Goal: Contribute content: Contribute content

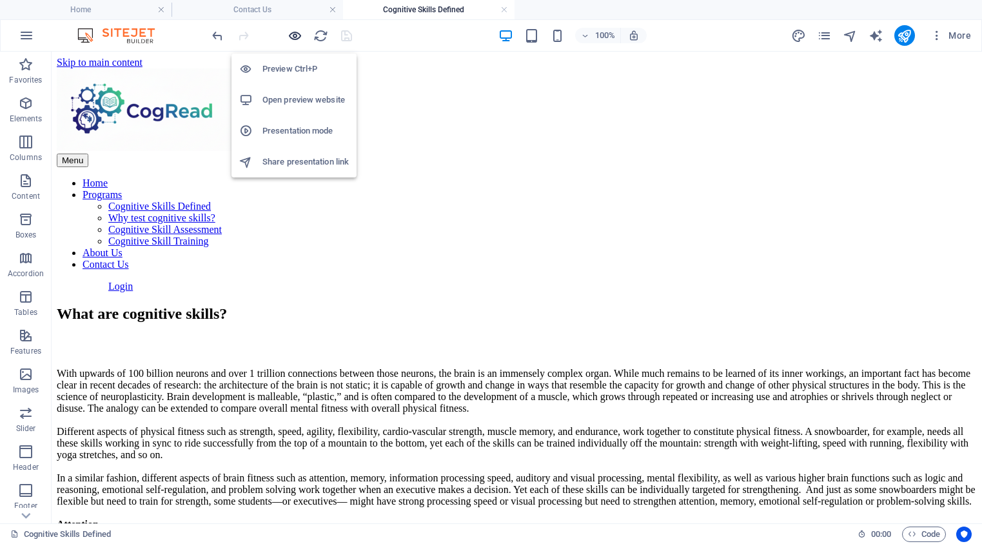
click at [294, 37] on icon "button" at bounding box center [295, 35] width 15 height 15
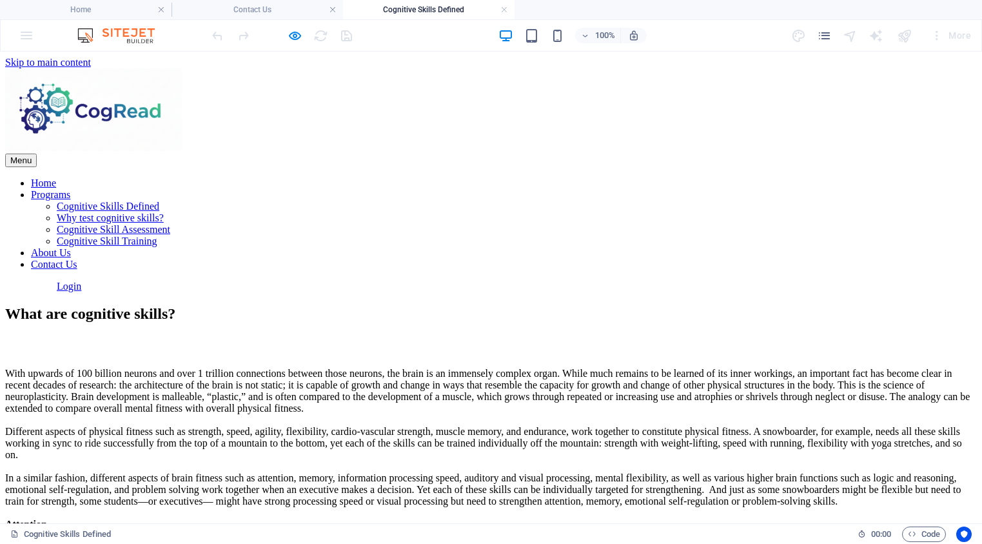
click at [295, 36] on icon "button" at bounding box center [295, 35] width 15 height 15
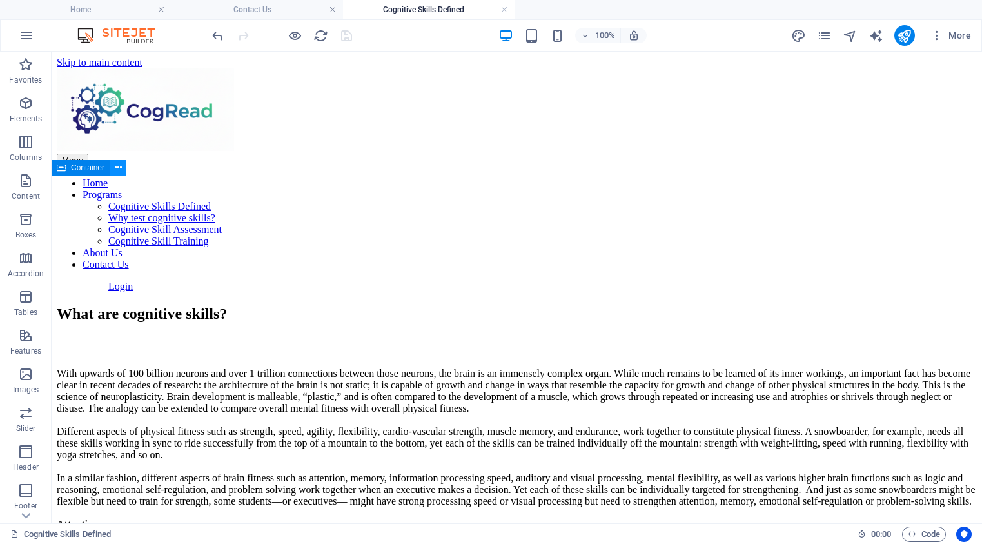
click at [118, 165] on icon at bounding box center [118, 168] width 7 height 14
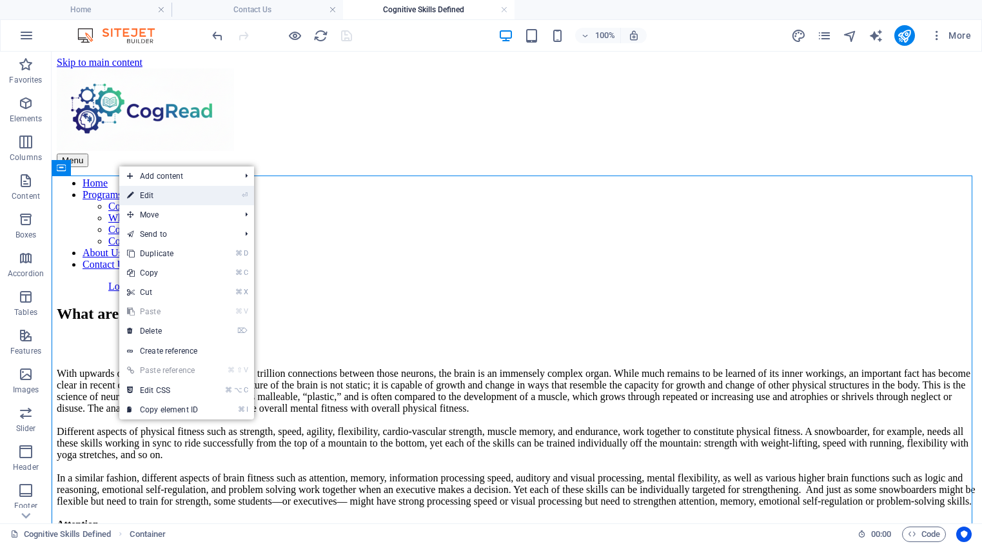
click at [154, 199] on link "⏎ Edit" at bounding box center [162, 195] width 86 height 19
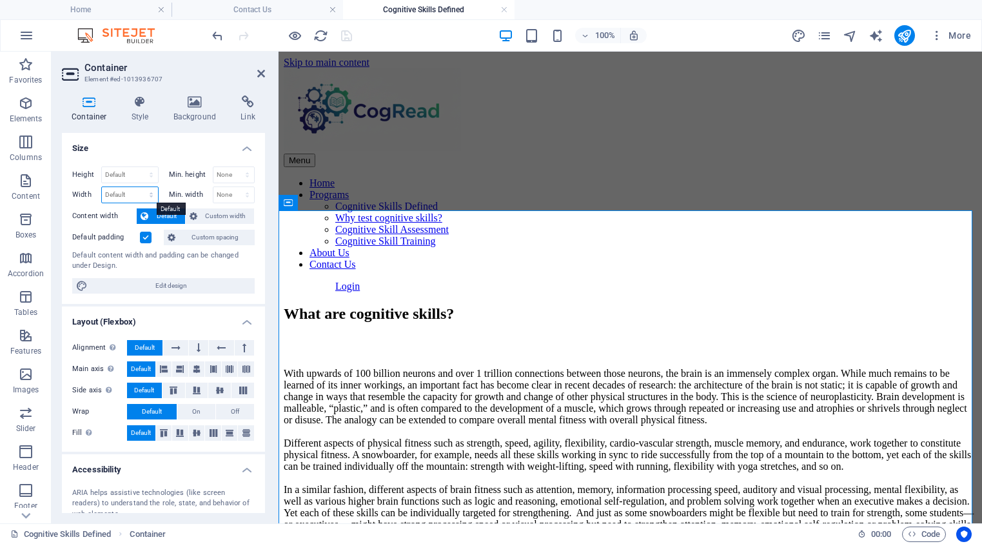
click at [153, 195] on select "Default px rem % em vh vw" at bounding box center [130, 194] width 56 height 15
click at [266, 74] on aside "Container Element #ed-1013936707 Container Style Background Link Size Height De…" at bounding box center [165, 287] width 227 height 471
click at [260, 74] on icon at bounding box center [261, 73] width 8 height 10
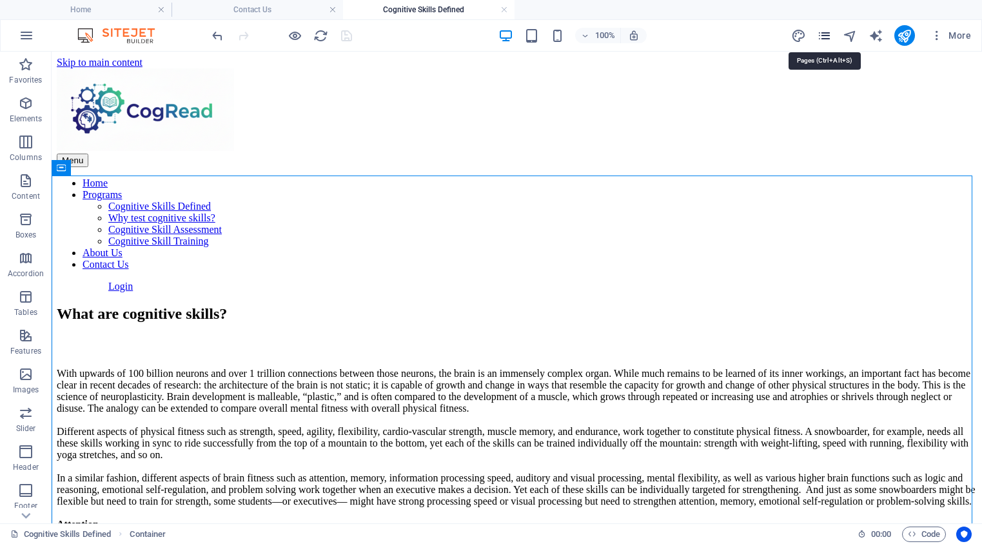
click at [824, 37] on icon "pages" at bounding box center [824, 35] width 15 height 15
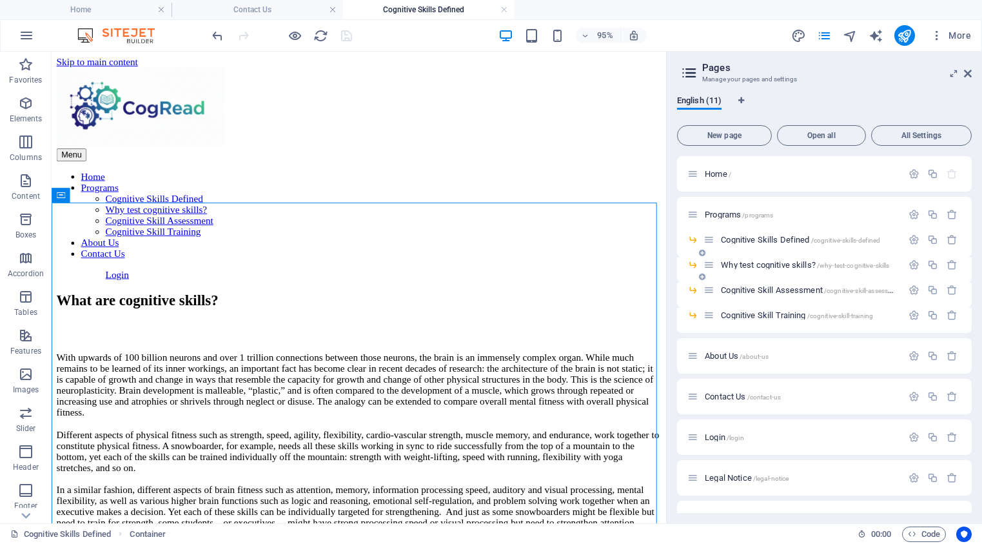
click at [709, 266] on icon at bounding box center [709, 264] width 11 height 11
click at [726, 266] on span "Why test cognitive skills? /why-test-cognitive-skills" at bounding box center [805, 265] width 168 height 10
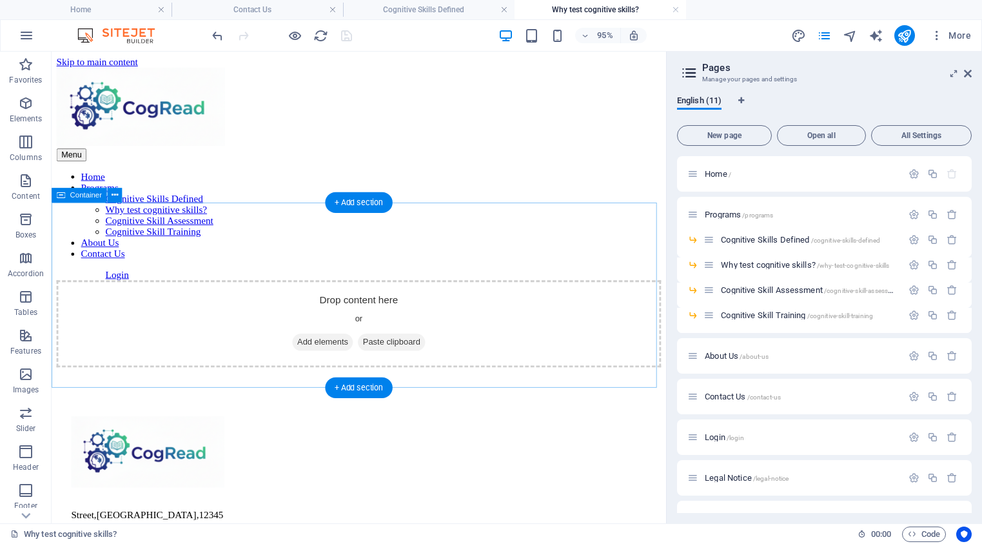
click at [310, 357] on icon at bounding box center [310, 357] width 0 height 0
click at [327, 348] on span "Add elements" at bounding box center [337, 357] width 64 height 18
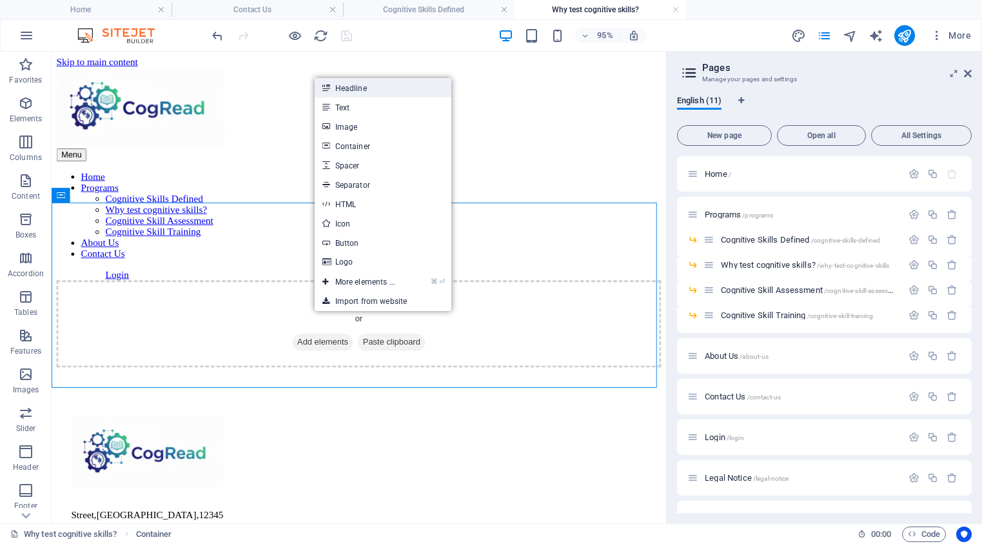
click at [363, 90] on link "Headline" at bounding box center [383, 87] width 137 height 19
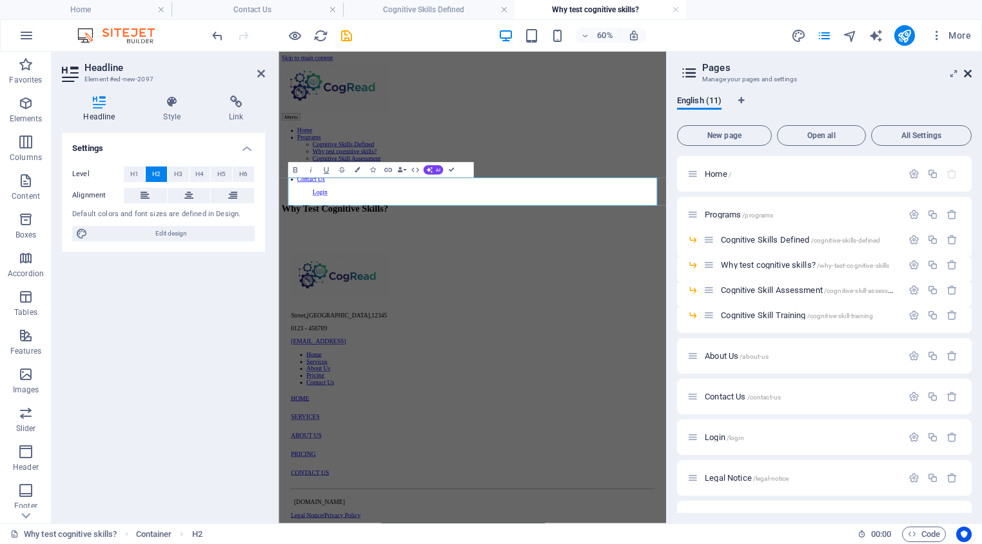
drag, startPoint x: 968, startPoint y: 77, endPoint x: 689, endPoint y: 25, distance: 284.0
click at [968, 77] on icon at bounding box center [968, 73] width 8 height 10
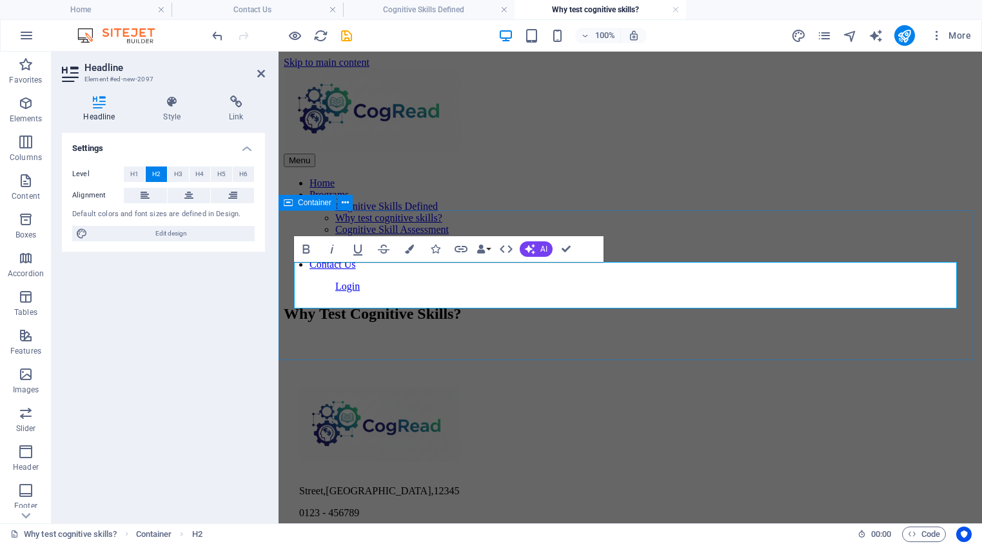
click at [566, 321] on div "Why Test Cognitive Skills?" at bounding box center [630, 313] width 693 height 17
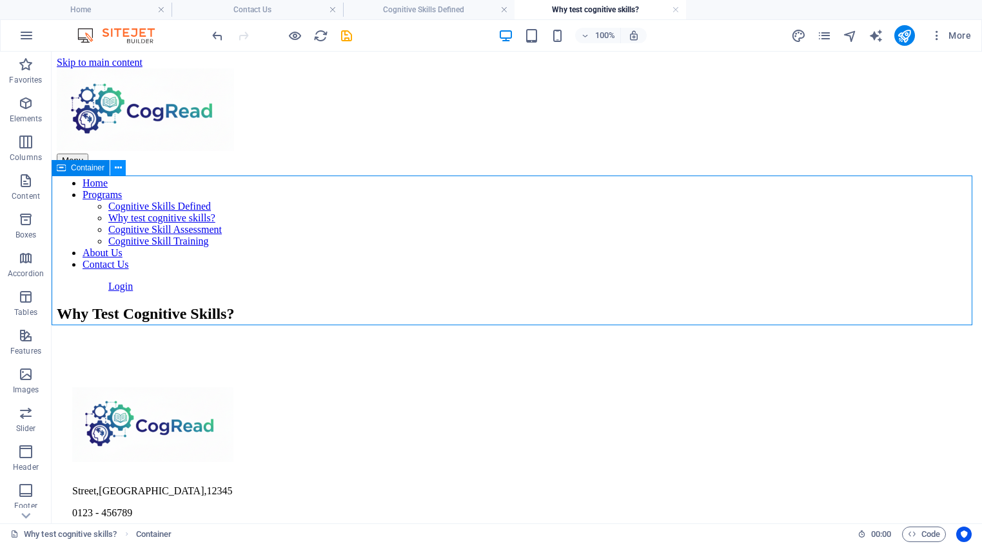
click at [116, 167] on icon at bounding box center [118, 168] width 7 height 14
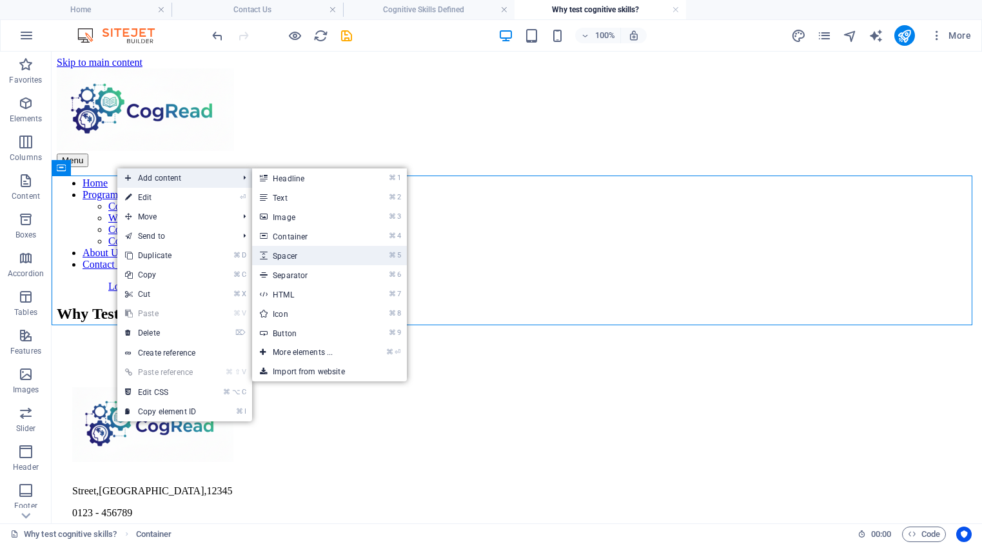
click at [291, 258] on link "⌘ 5 Spacer" at bounding box center [305, 255] width 106 height 19
select select "px"
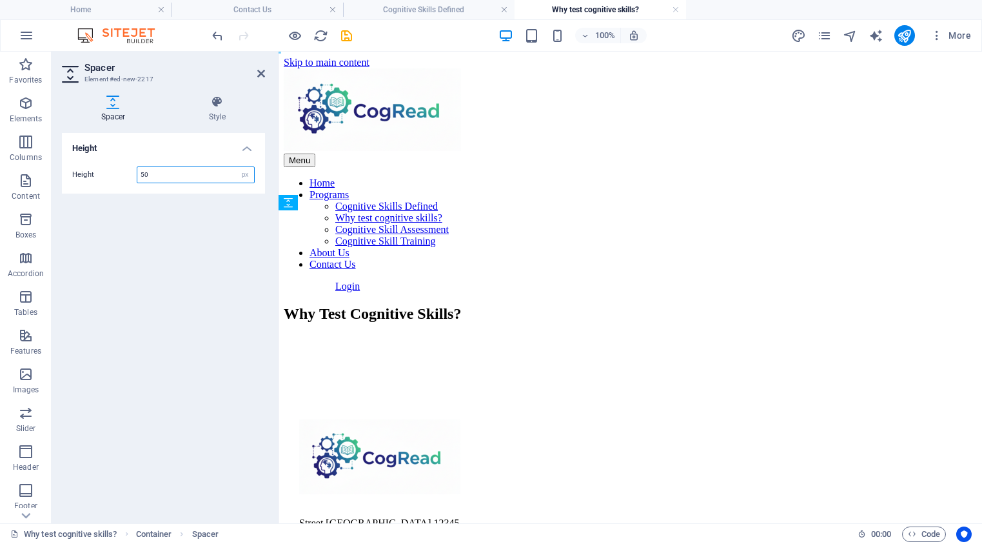
drag, startPoint x: 582, startPoint y: 302, endPoint x: 319, endPoint y: 328, distance: 265.1
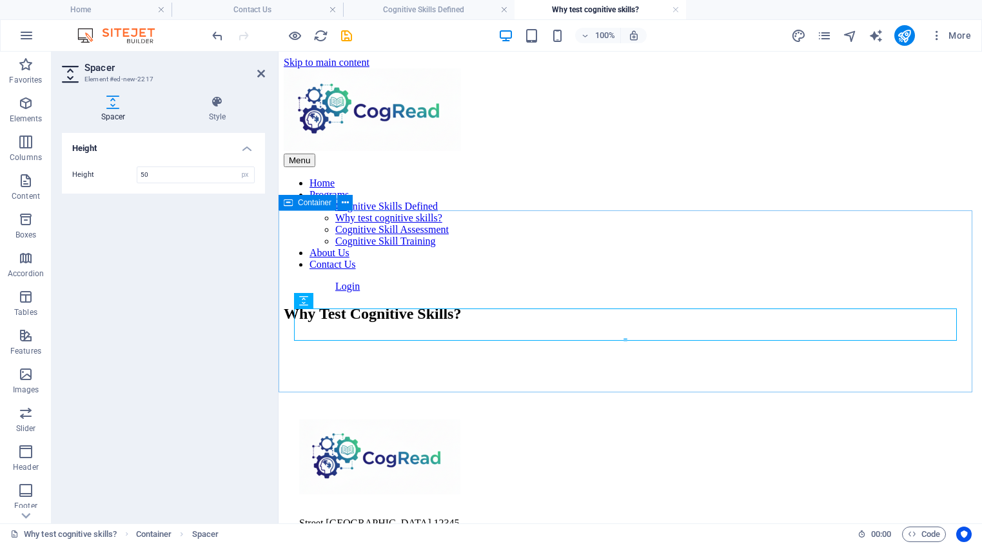
click at [318, 364] on div "Why Test Cognitive Skills?" at bounding box center [630, 336] width 693 height 63
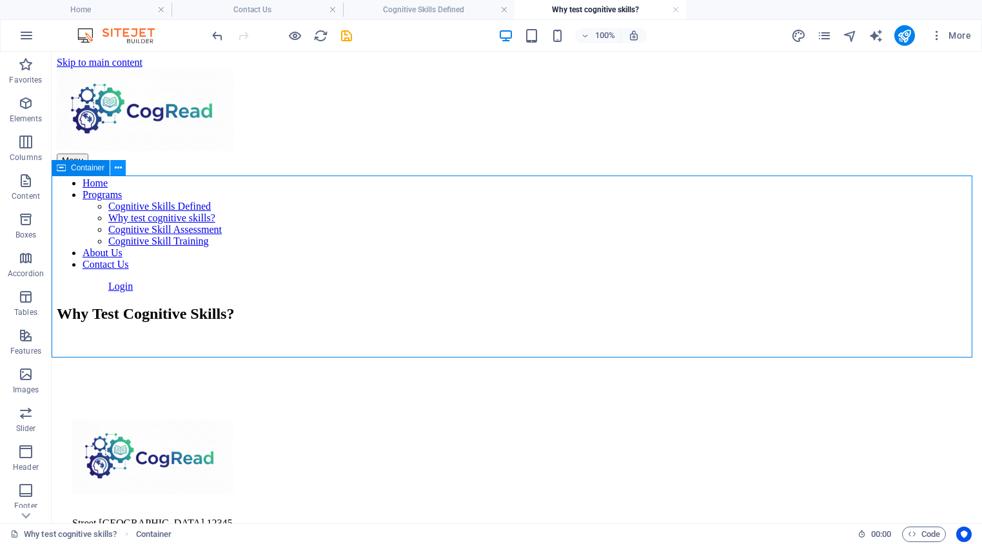
click at [117, 166] on icon at bounding box center [118, 168] width 7 height 14
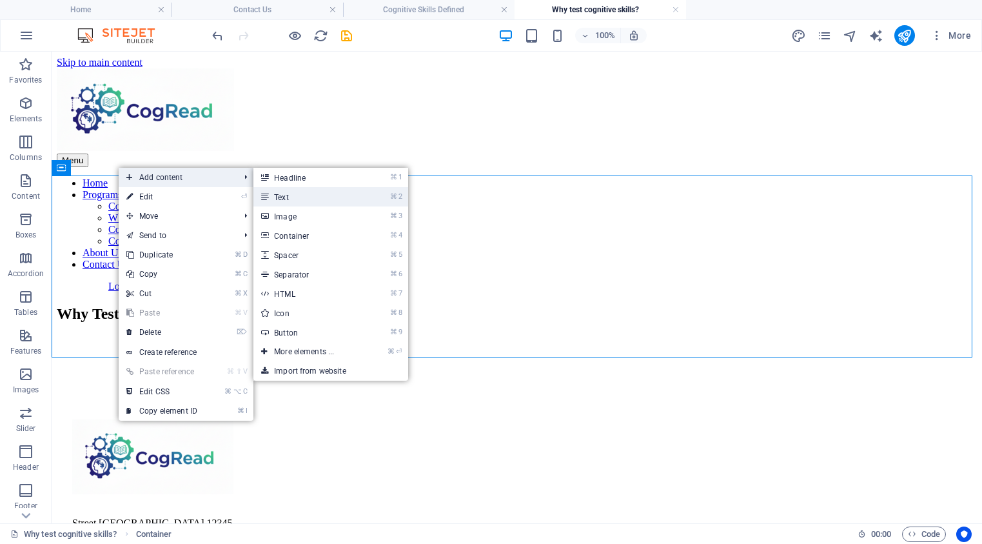
click at [281, 198] on link "⌘ 2 Text" at bounding box center [306, 196] width 106 height 19
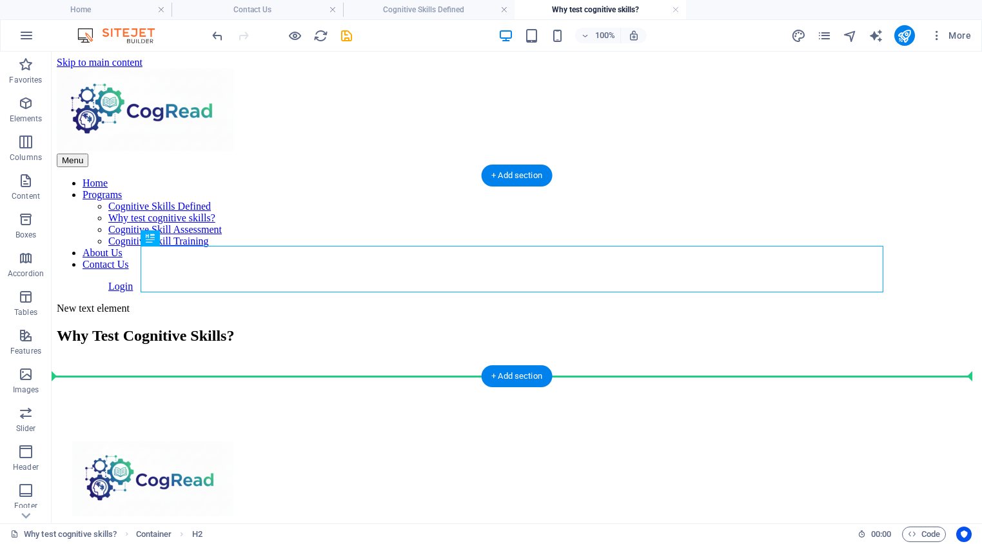
drag, startPoint x: 353, startPoint y: 320, endPoint x: 304, endPoint y: 357, distance: 61.7
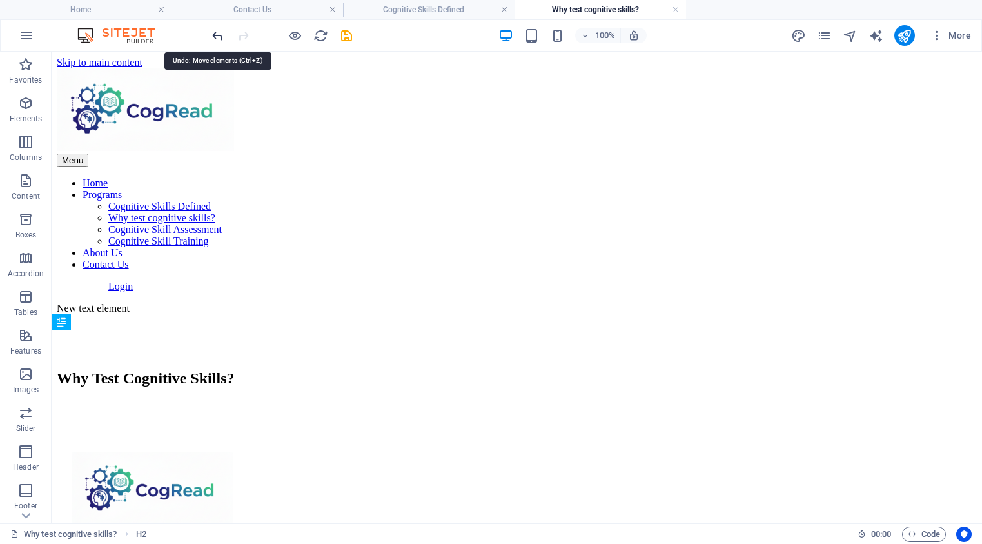
click at [219, 39] on icon "undo" at bounding box center [217, 35] width 15 height 15
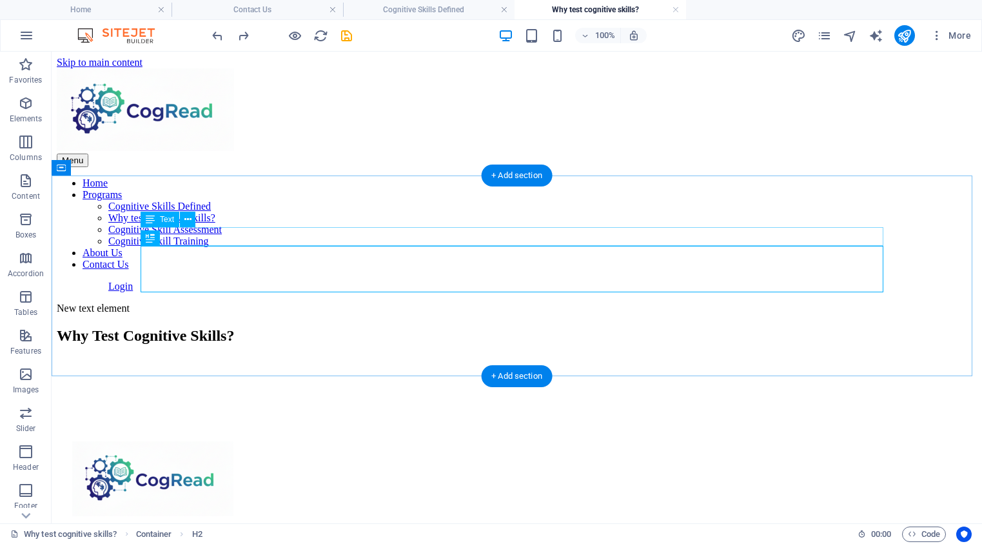
click at [197, 302] on div "New text element" at bounding box center [517, 308] width 920 height 12
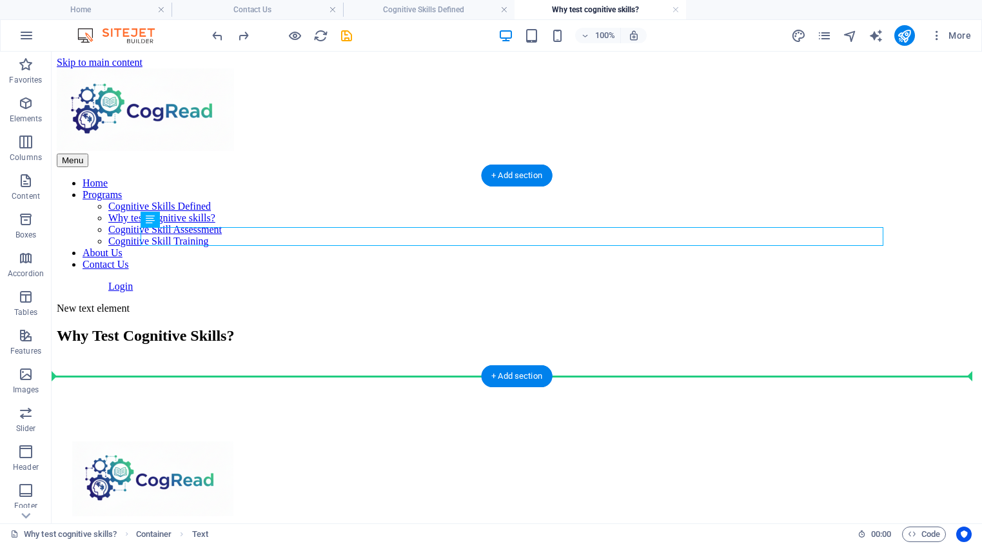
drag, startPoint x: 197, startPoint y: 267, endPoint x: 191, endPoint y: 346, distance: 79.6
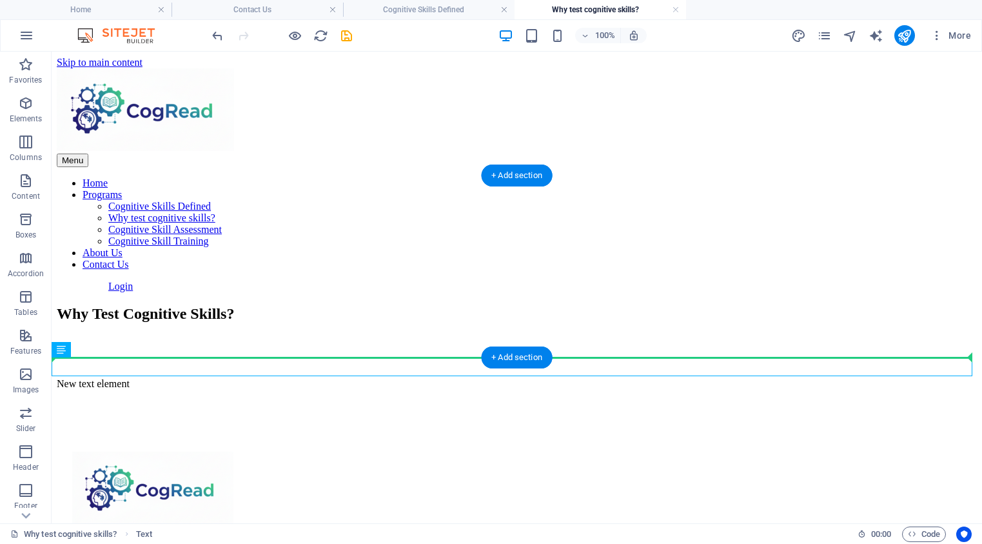
drag, startPoint x: 114, startPoint y: 401, endPoint x: 164, endPoint y: 310, distance: 104.2
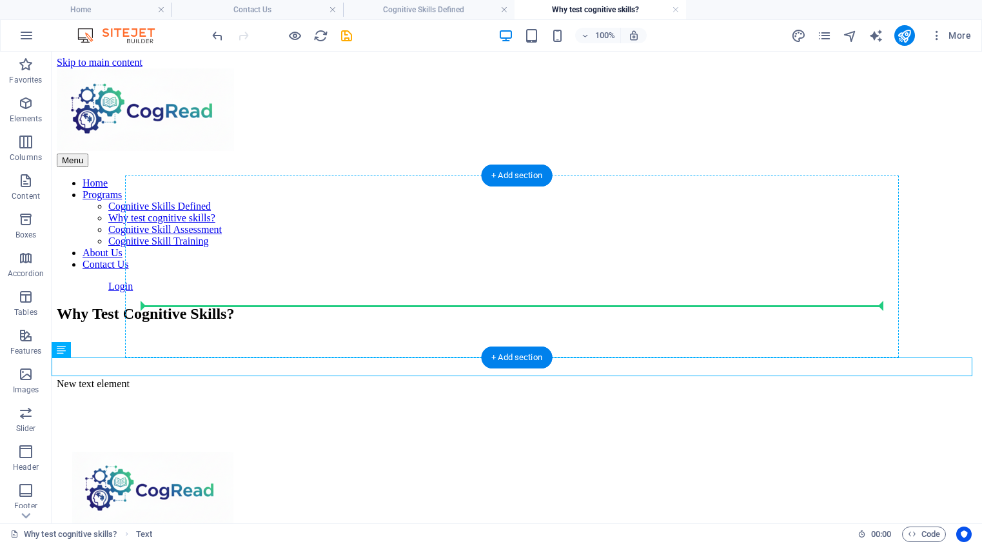
drag, startPoint x: 111, startPoint y: 402, endPoint x: 183, endPoint y: 297, distance: 126.7
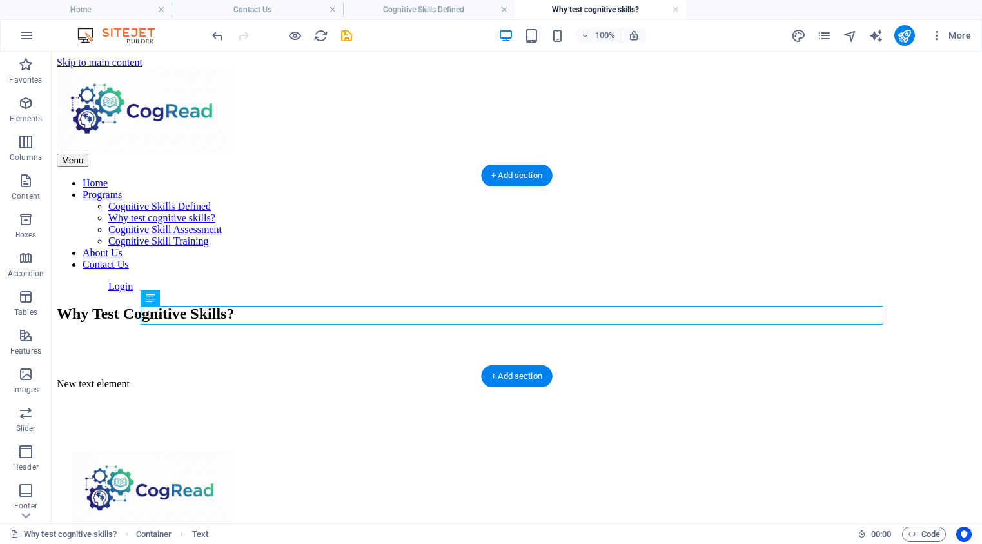
click at [181, 335] on div at bounding box center [517, 351] width 920 height 32
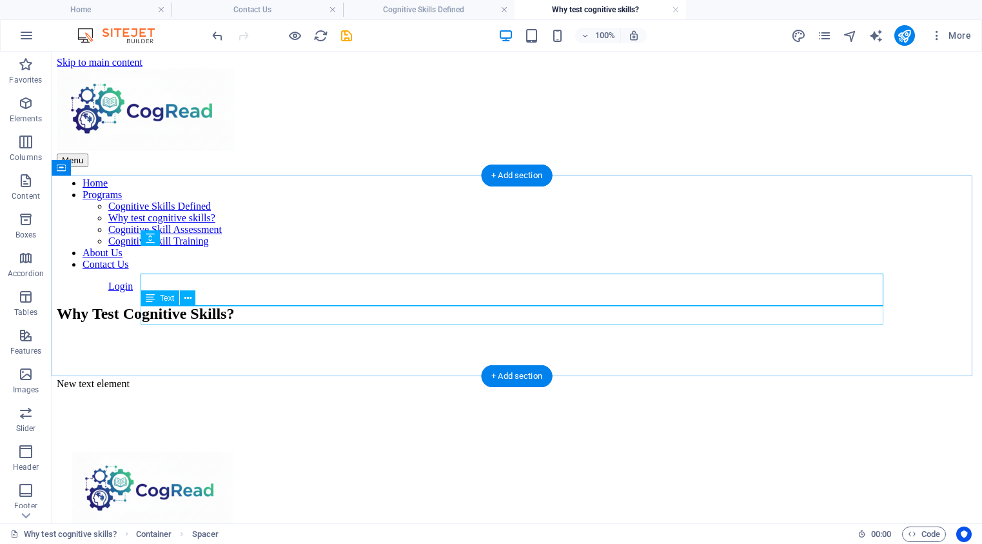
click at [195, 378] on div "New text element" at bounding box center [517, 384] width 920 height 12
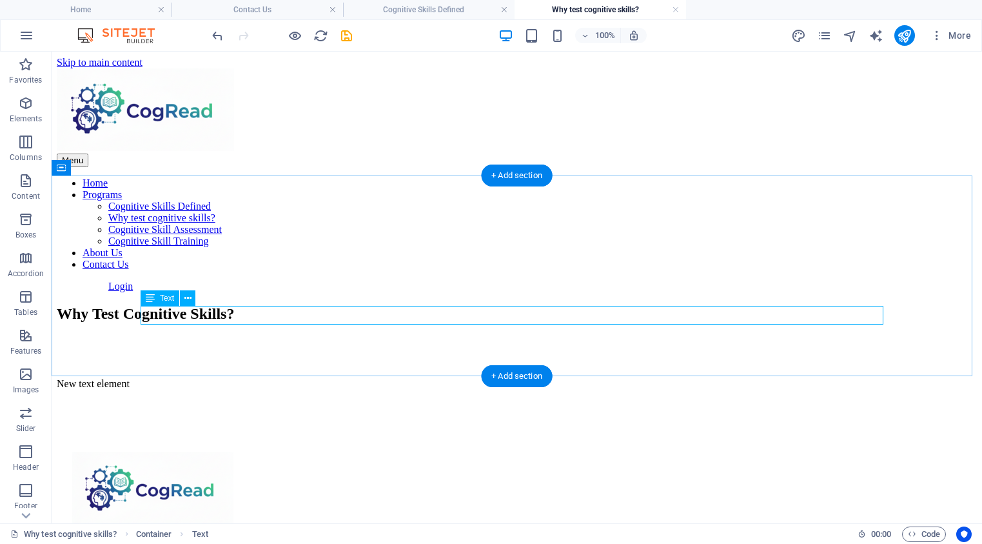
click at [203, 378] on div "New text element" at bounding box center [517, 384] width 920 height 12
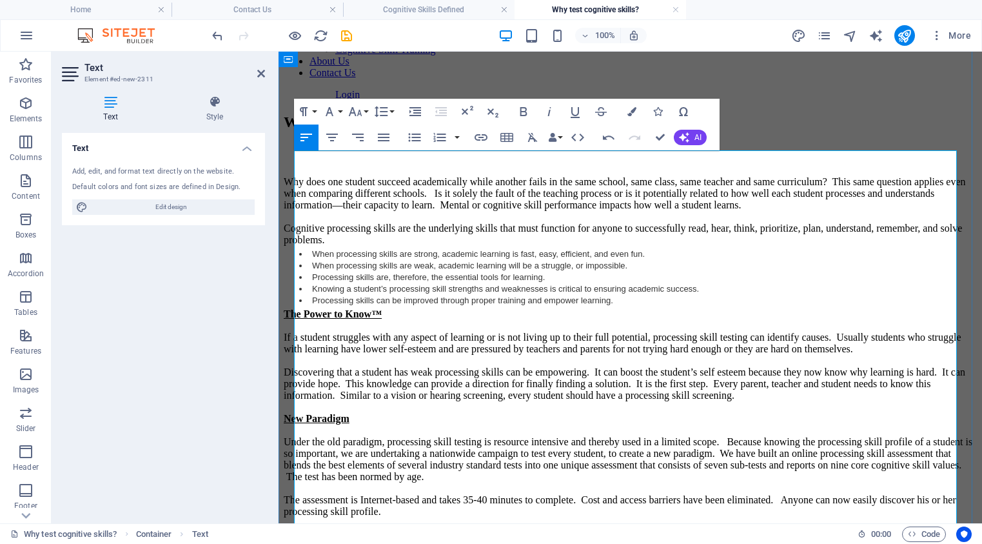
scroll to position [190, 0]
click at [485, 413] on div "Why does one student succeed academically while another fails in the same schoo…" at bounding box center [630, 347] width 693 height 341
click at [519, 306] on li "Processing skills can be improved through proper training and empower learning." at bounding box center [643, 302] width 668 height 10
drag, startPoint x: 662, startPoint y: 355, endPoint x: 316, endPoint y: 296, distance: 350.6
click at [316, 296] on ul "When processing skills are strong, academic learning is fast, easy, efficient, …" at bounding box center [630, 278] width 693 height 56
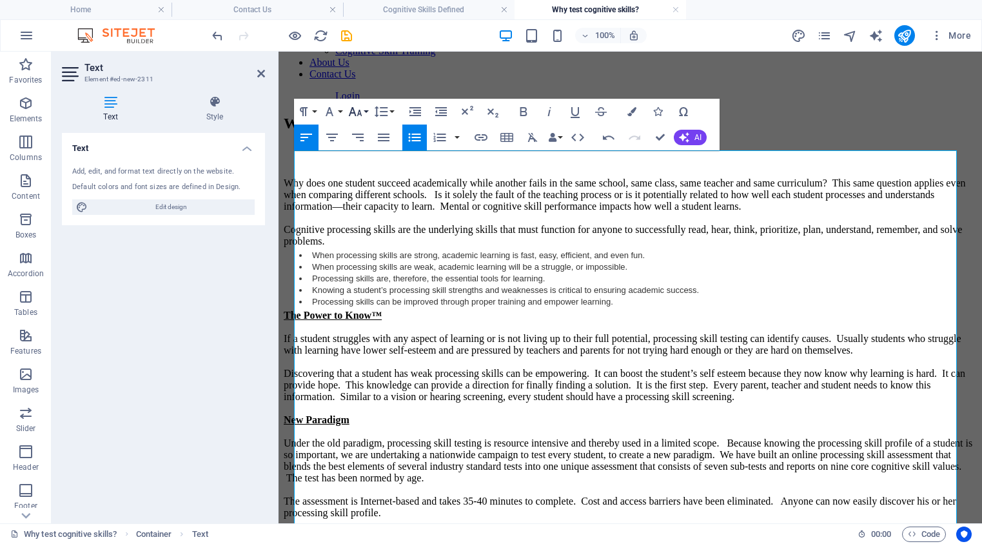
click at [354, 114] on icon "button" at bounding box center [355, 111] width 15 height 15
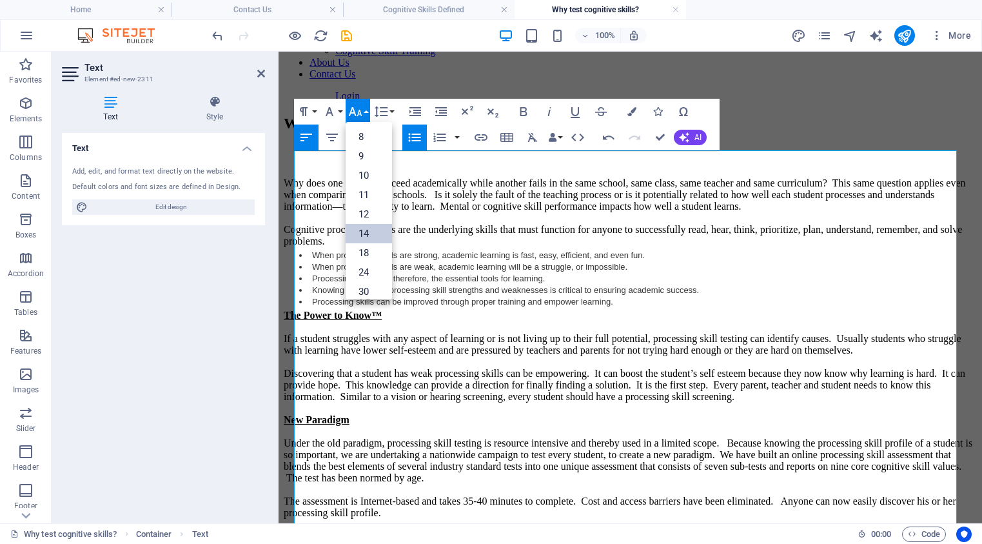
click at [370, 231] on link "14" at bounding box center [369, 233] width 46 height 19
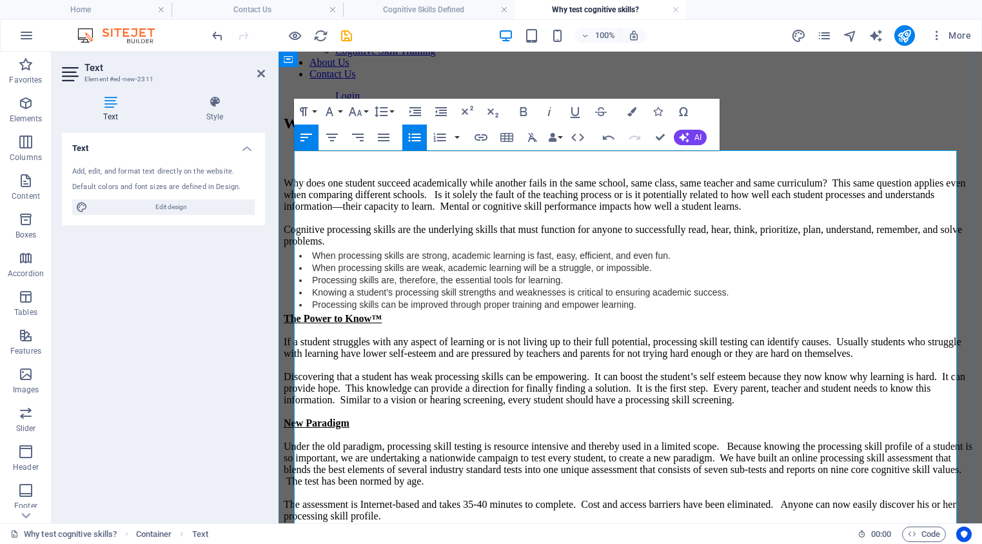
click at [824, 391] on div "Why does one student succeed academically while another fails in the same schoo…" at bounding box center [630, 349] width 693 height 344
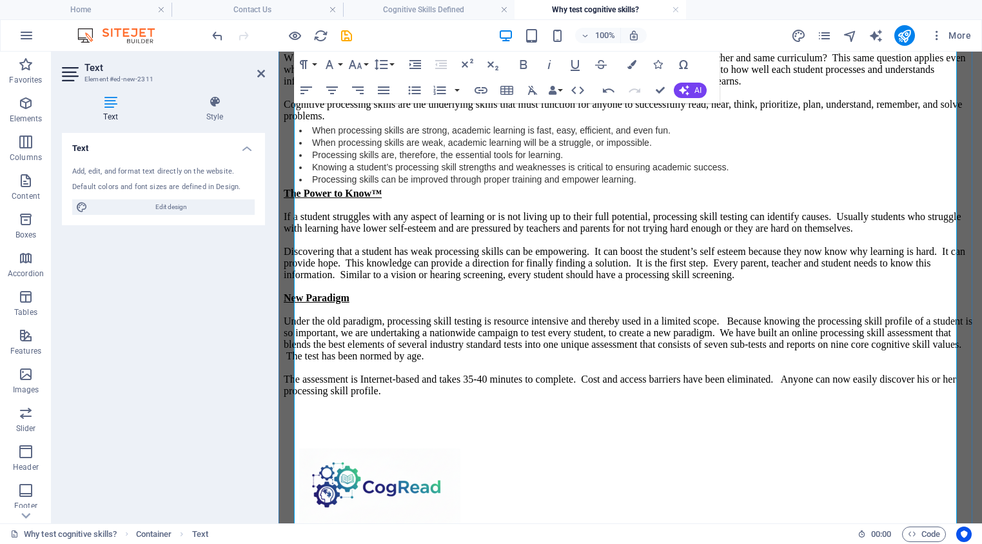
scroll to position [313, 0]
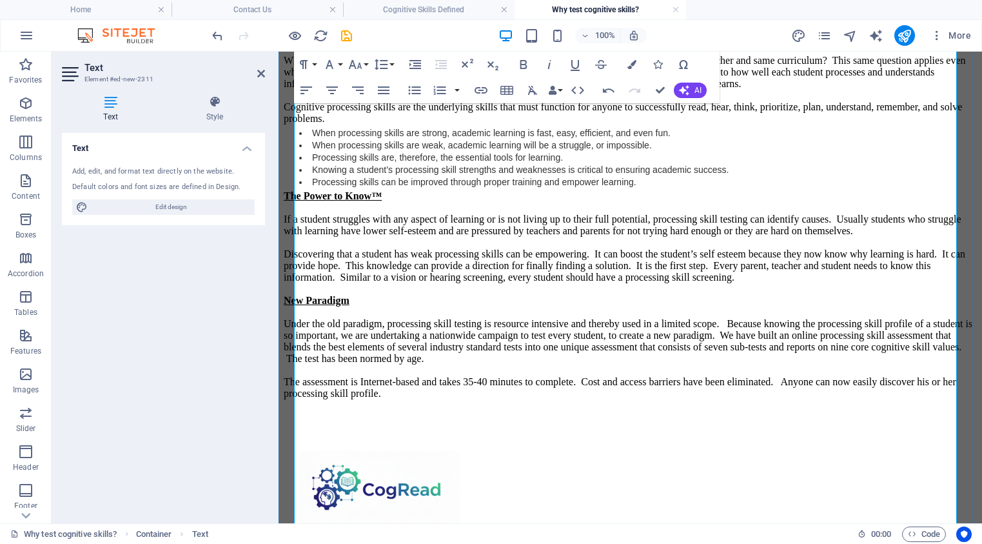
click at [297, 201] on u "The Power to Know™" at bounding box center [333, 195] width 98 height 11
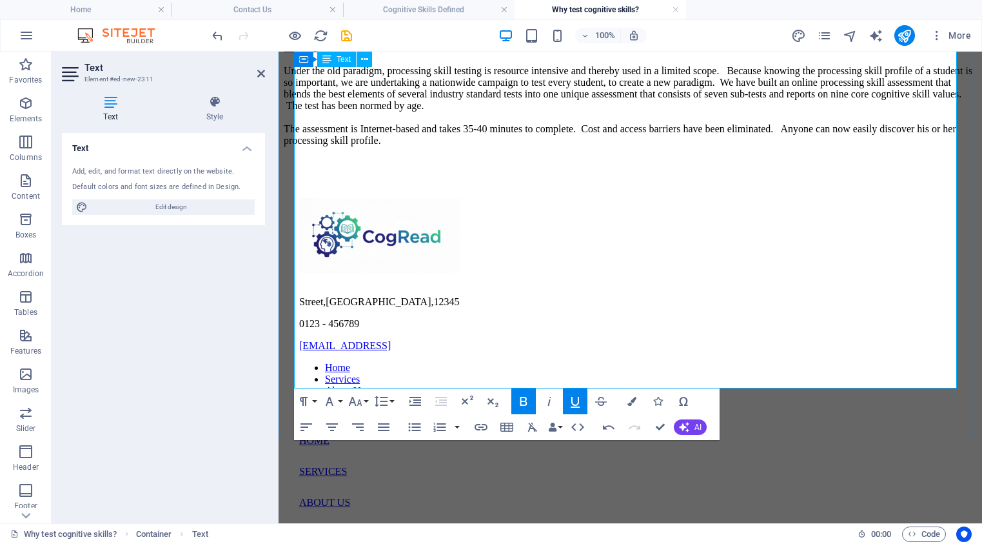
scroll to position [580, 0]
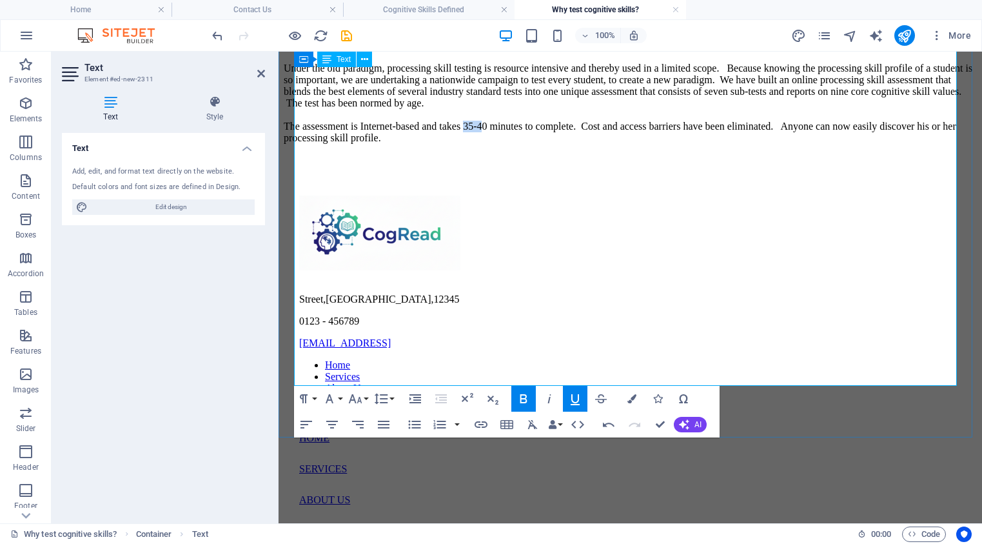
drag, startPoint x: 579, startPoint y: 355, endPoint x: 550, endPoint y: 356, distance: 28.4
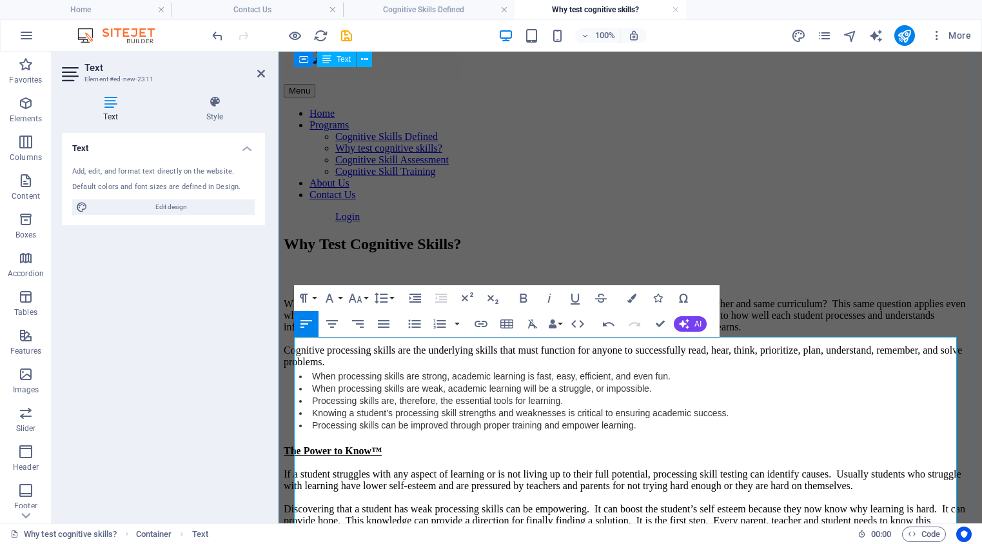
scroll to position [0, 0]
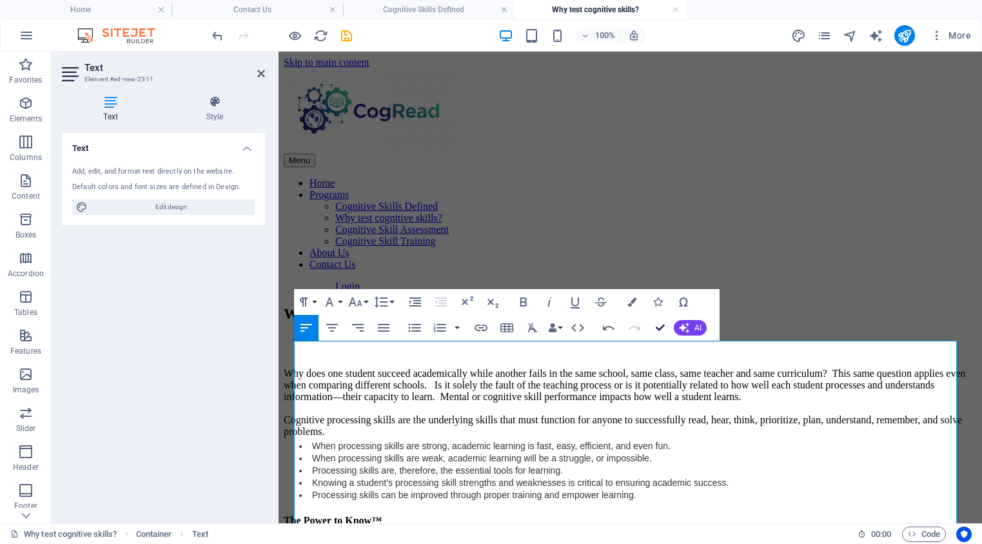
drag, startPoint x: 656, startPoint y: 328, endPoint x: 602, endPoint y: 271, distance: 78.5
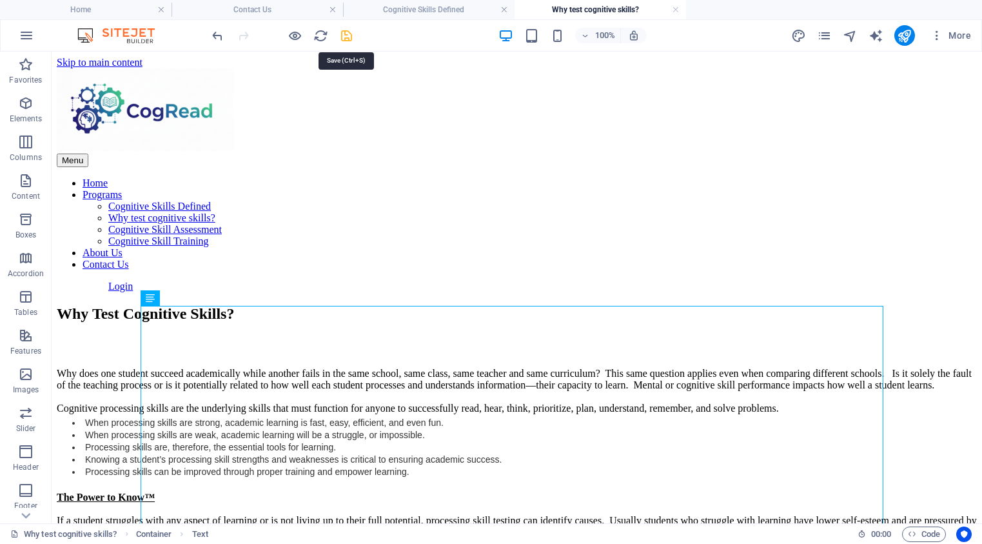
click at [340, 35] on icon "save" at bounding box center [346, 35] width 15 height 15
